Goal: Navigation & Orientation: Find specific page/section

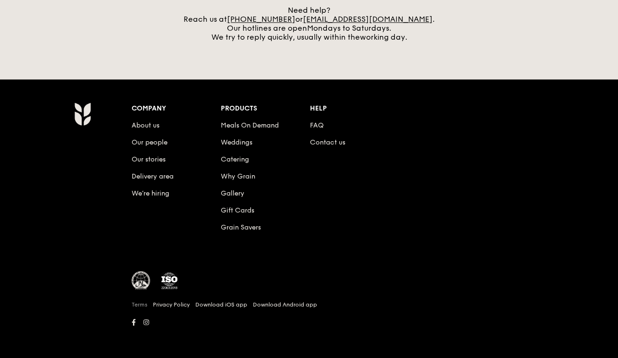
click at [139, 302] on link "Terms" at bounding box center [140, 305] width 16 height 8
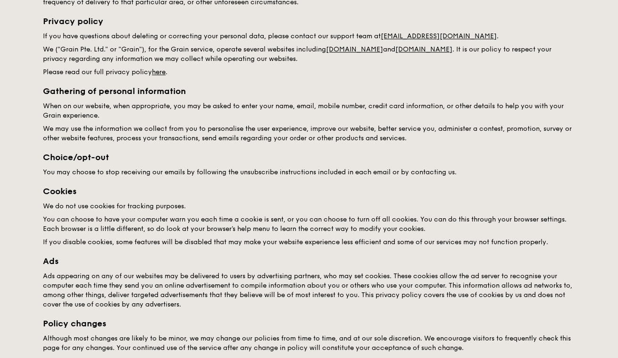
scroll to position [377, 0]
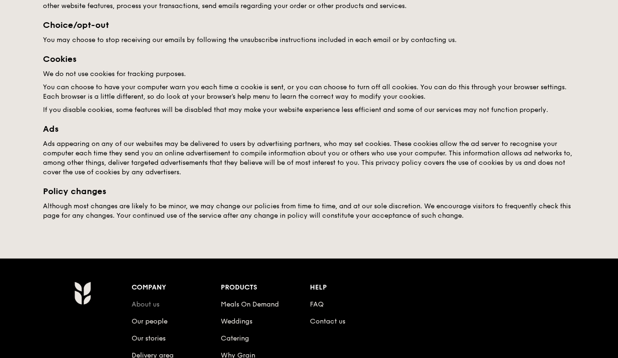
click at [158, 301] on link "About us" at bounding box center [146, 304] width 28 height 8
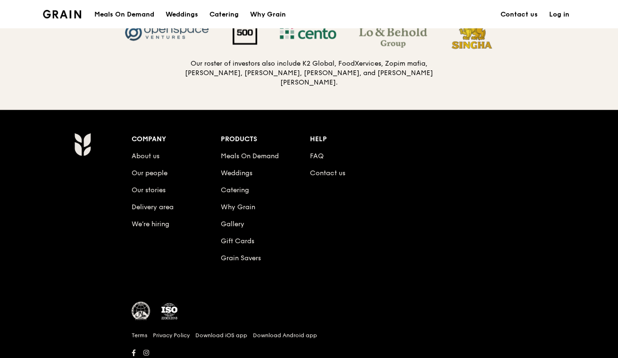
scroll to position [1066, 0]
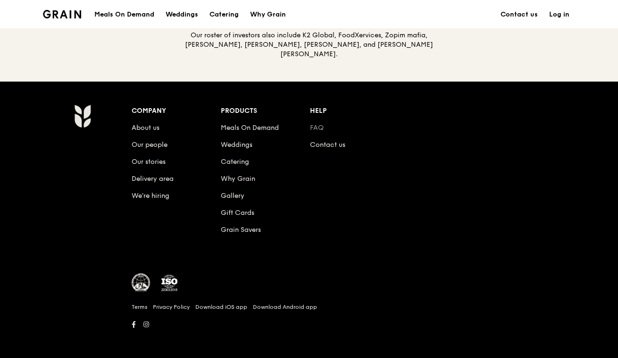
click at [317, 126] on link "FAQ" at bounding box center [317, 128] width 14 height 8
click at [63, 11] on img at bounding box center [62, 14] width 38 height 8
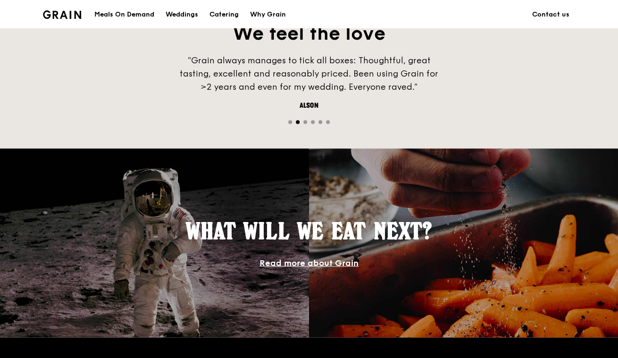
scroll to position [918, 0]
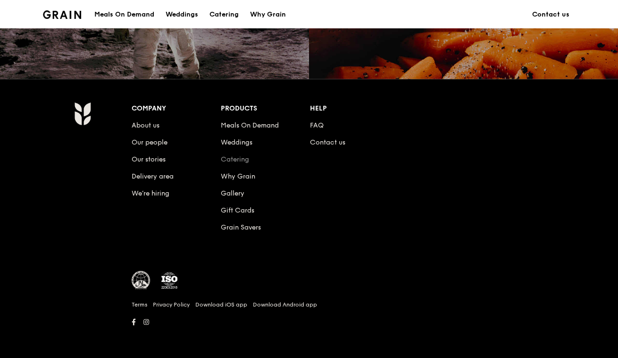
click at [242, 162] on link "Catering" at bounding box center [235, 159] width 28 height 8
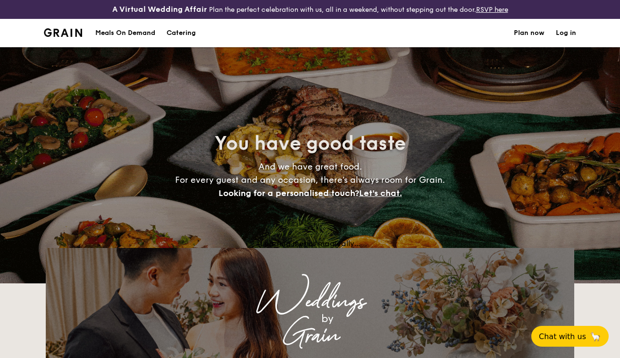
select select
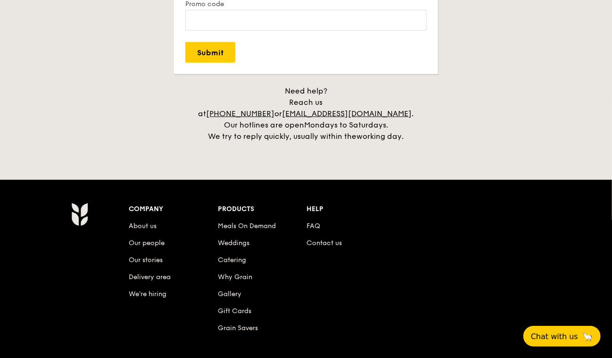
scroll to position [2028, 0]
